Goal: Check status

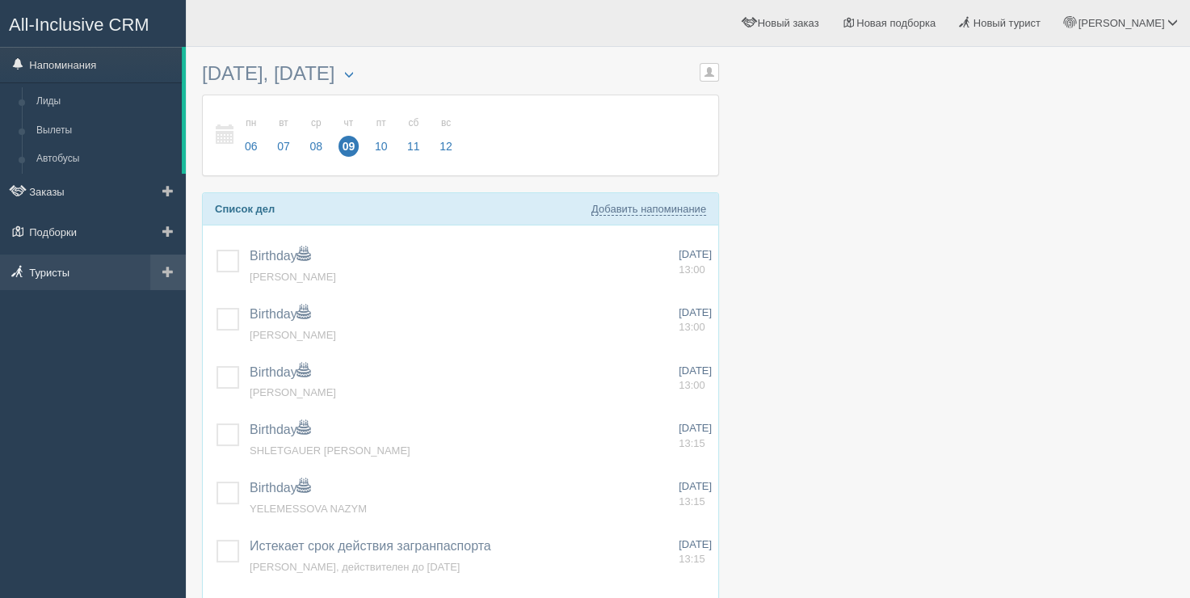
click at [43, 259] on link "Туристы" at bounding box center [93, 273] width 186 height 36
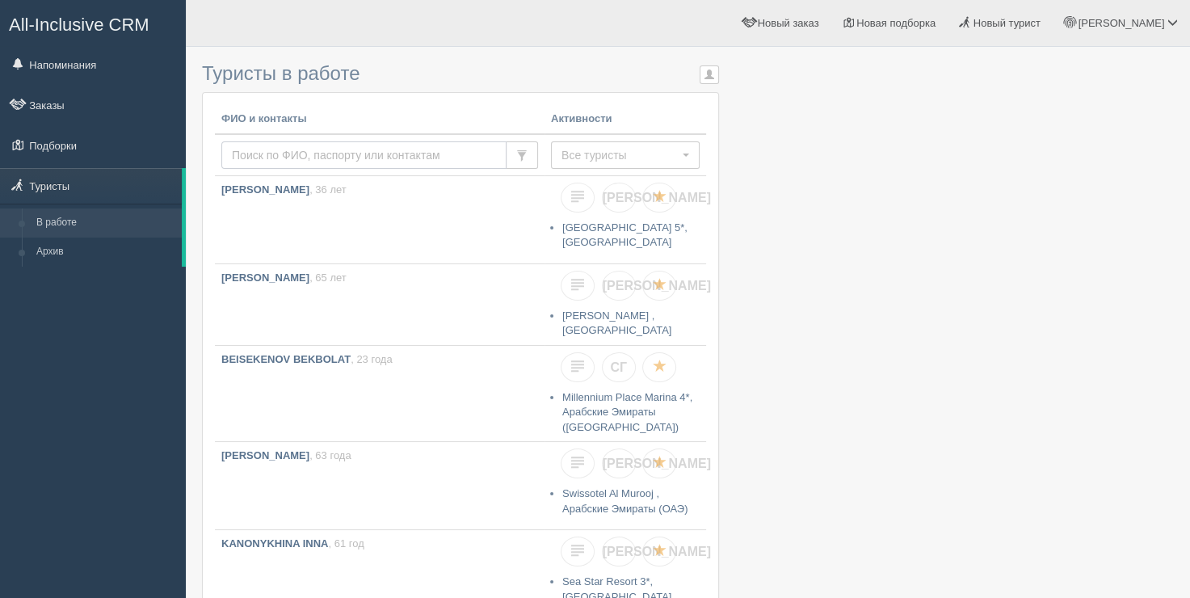
click at [323, 153] on input "text" at bounding box center [363, 154] width 285 height 27
type input "ismailova"
